Goal: Task Accomplishment & Management: Use online tool/utility

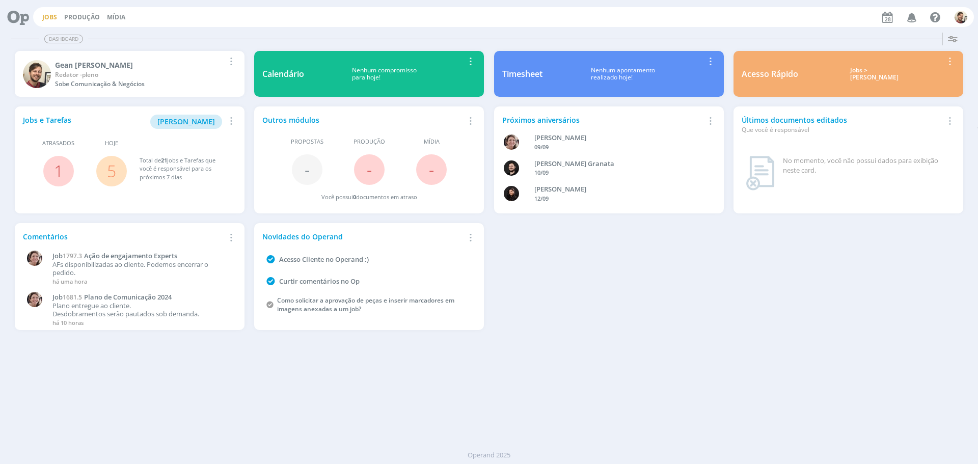
click at [45, 16] on link "Jobs" at bounding box center [49, 17] width 15 height 9
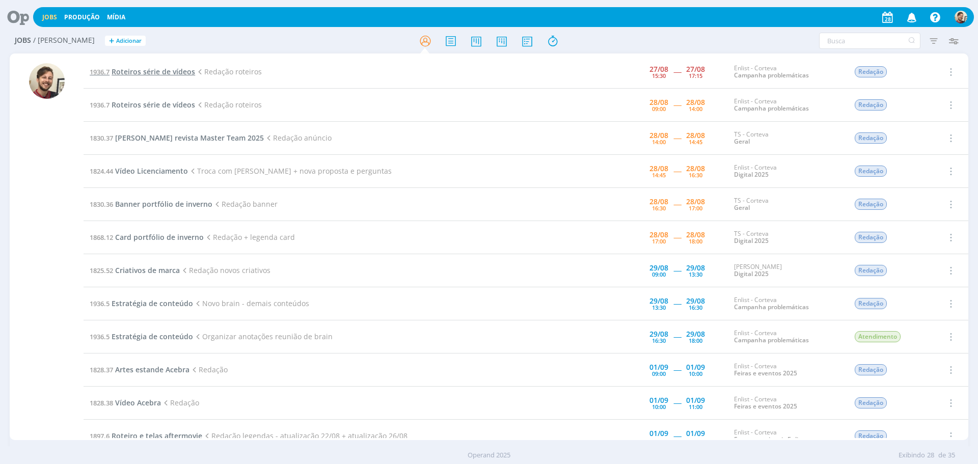
click at [167, 70] on span "Roteiros série de vídeos" at bounding box center [154, 72] width 84 height 10
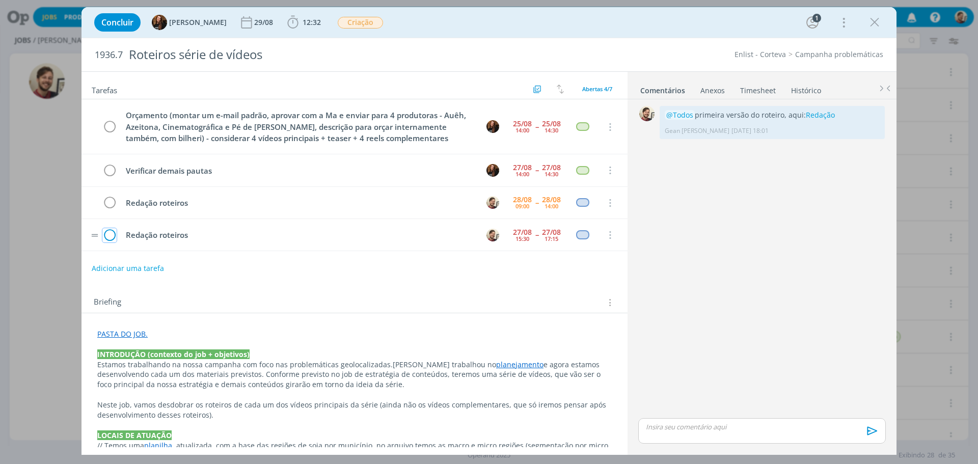
click at [109, 232] on icon "dialog" at bounding box center [109, 235] width 14 height 15
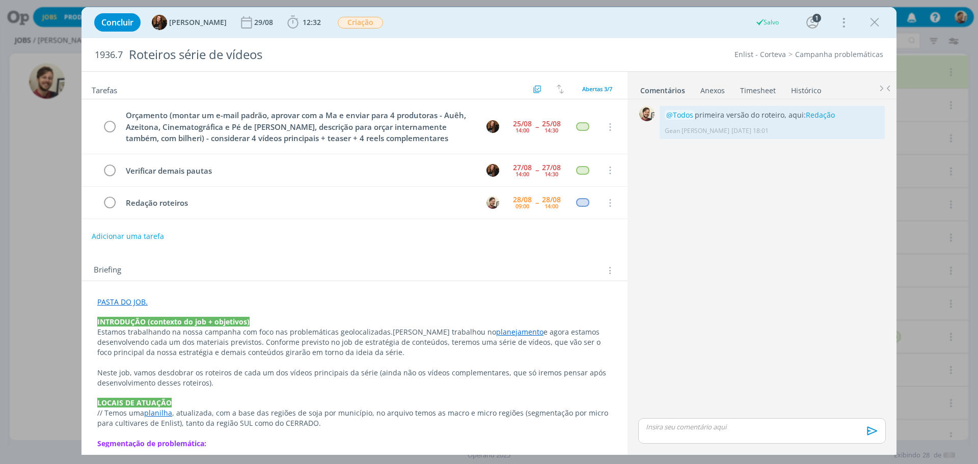
click at [127, 303] on link "PASTA DO JOB." at bounding box center [122, 302] width 50 height 10
click at [0, 0] on link "dialog" at bounding box center [0, 0] width 0 height 0
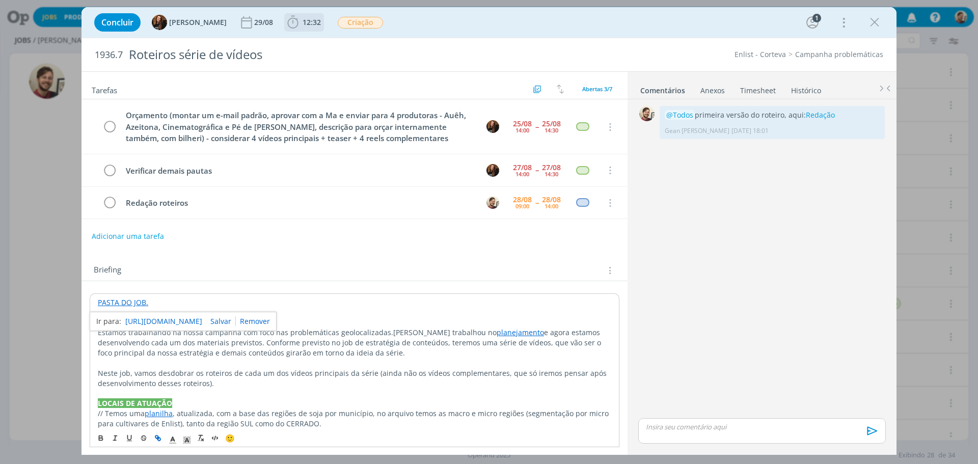
click at [313, 24] on b "12:32" at bounding box center [311, 22] width 22 height 7
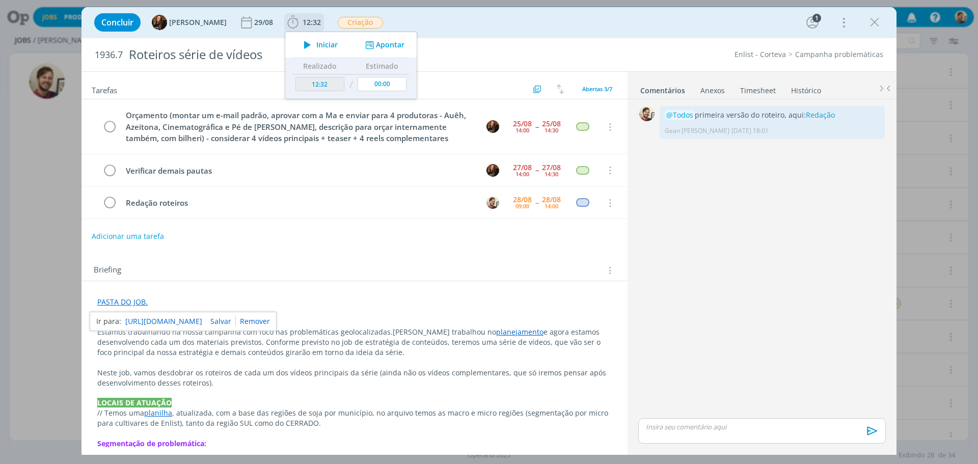
click at [316, 42] on span "Iniciar" at bounding box center [326, 44] width 21 height 7
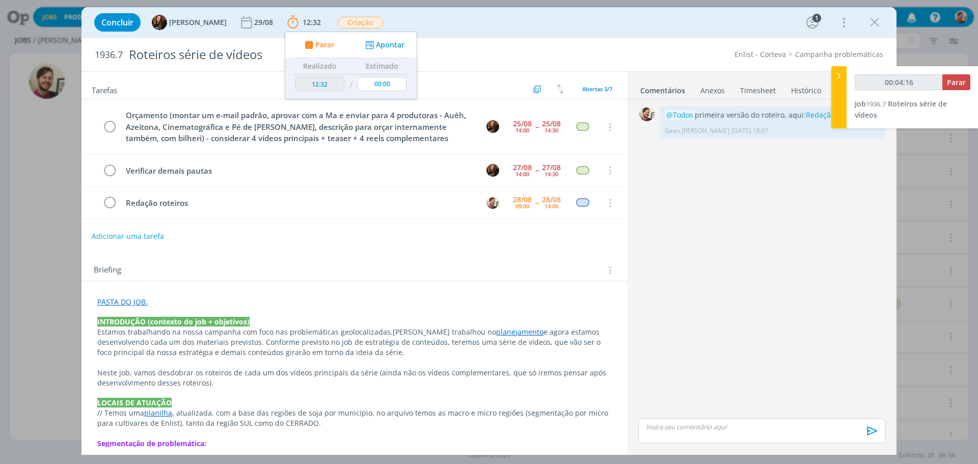
click at [141, 300] on link "PASTA DO JOB." at bounding box center [122, 302] width 50 height 10
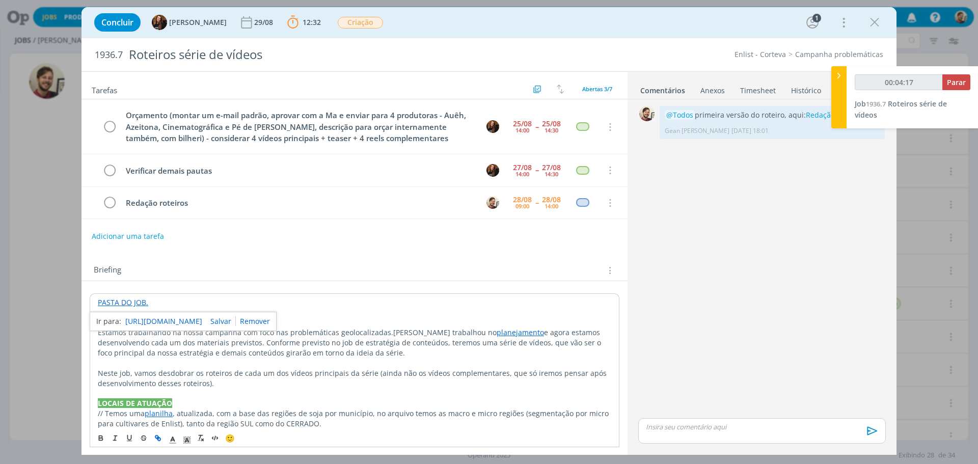
click at [149, 319] on link "[URL][DOMAIN_NAME]" at bounding box center [163, 321] width 77 height 13
type input "00:29:38"
